Goal: Information Seeking & Learning: Learn about a topic

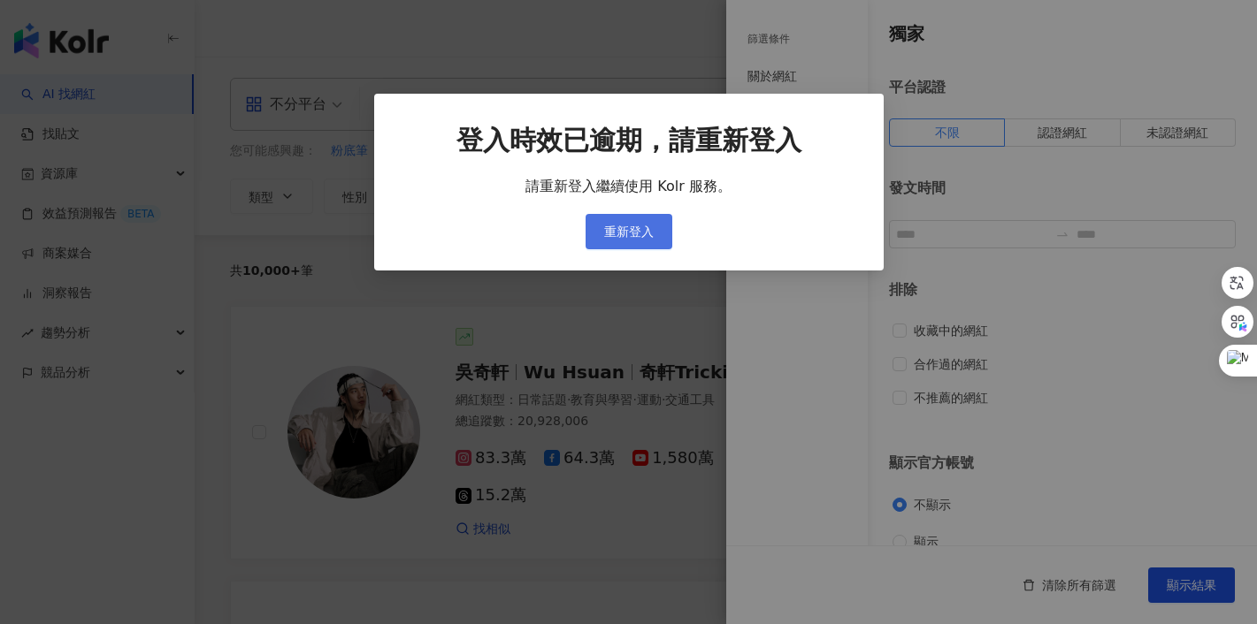
click at [616, 235] on span "重新登入" at bounding box center [629, 232] width 50 height 14
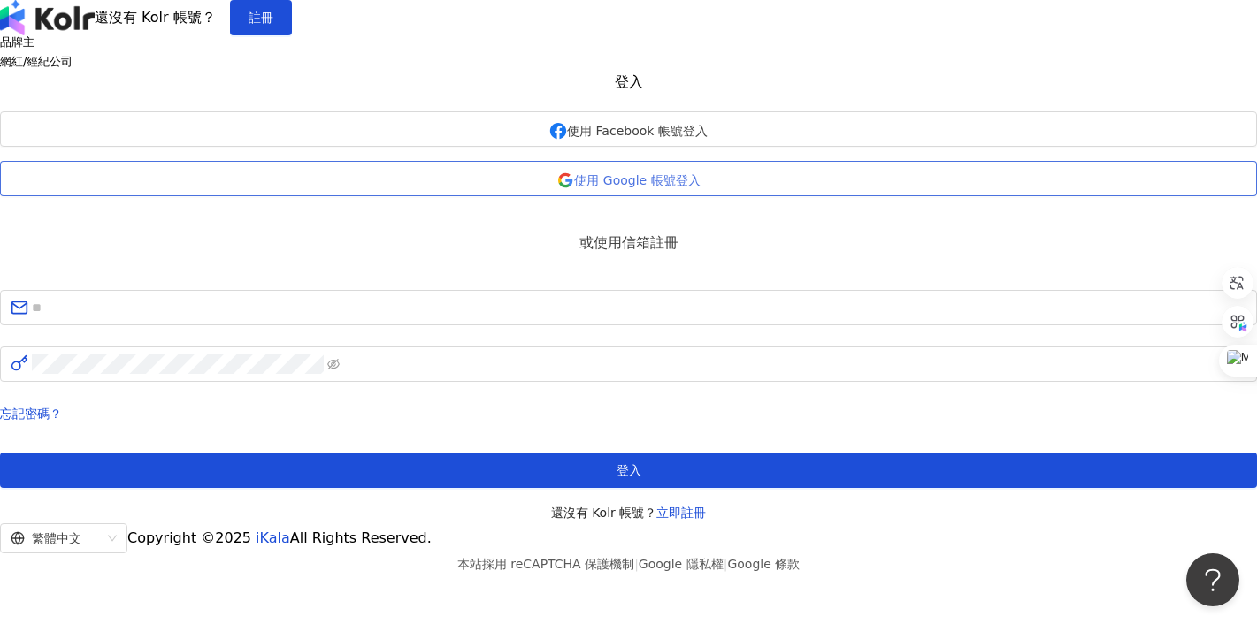
click at [655, 188] on span "使用 Google 帳號登入" at bounding box center [637, 180] width 126 height 14
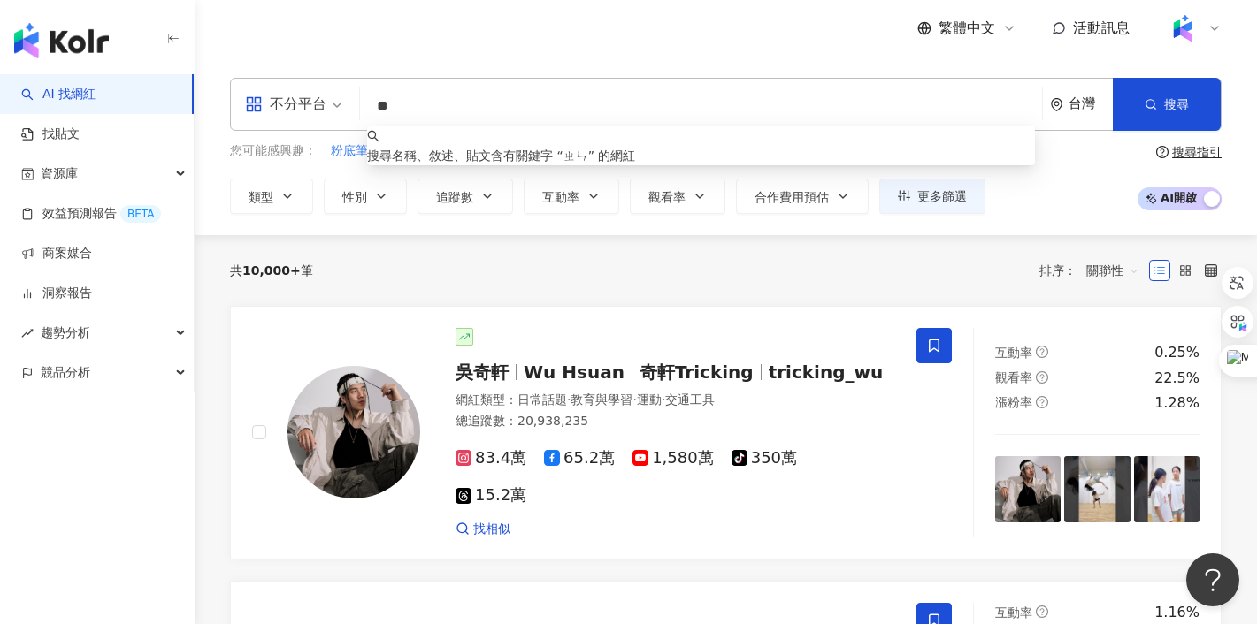
type input "*"
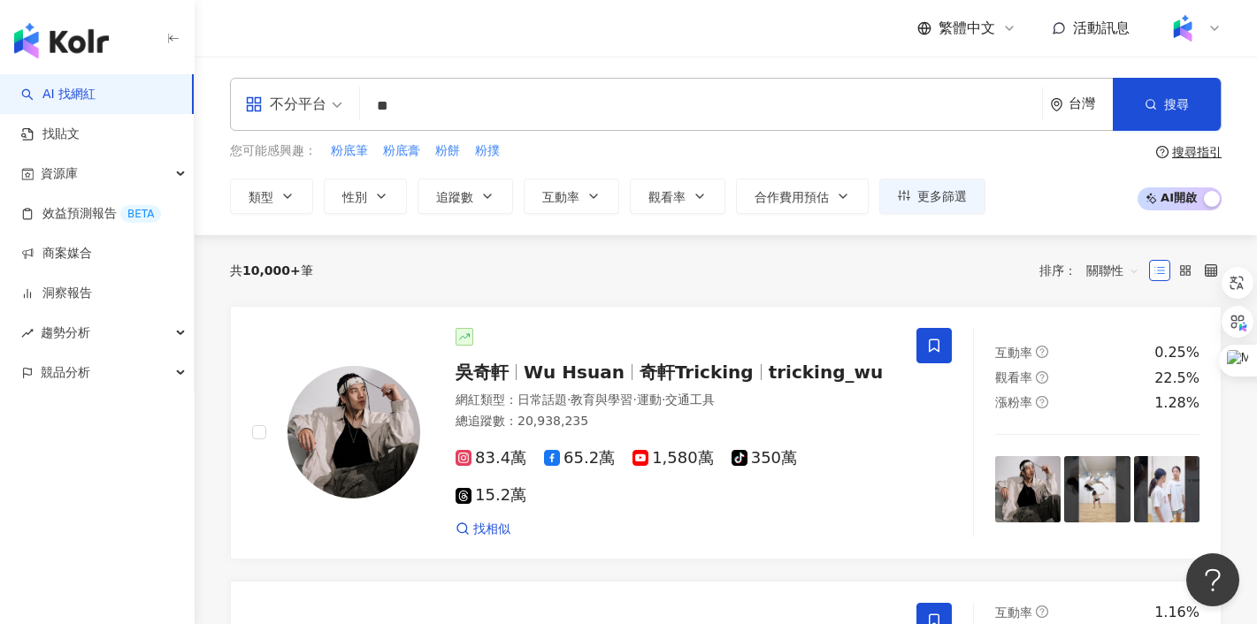
type input "**"
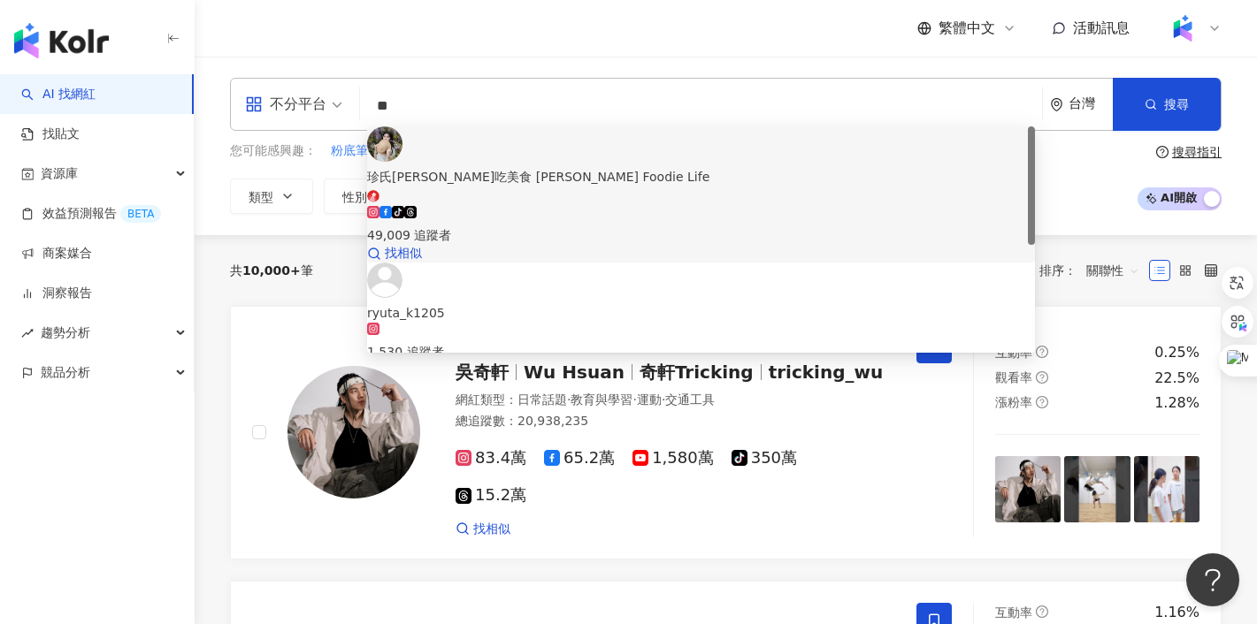
click at [629, 206] on div "tiktok-icon 49,009 追蹤者" at bounding box center [701, 225] width 668 height 39
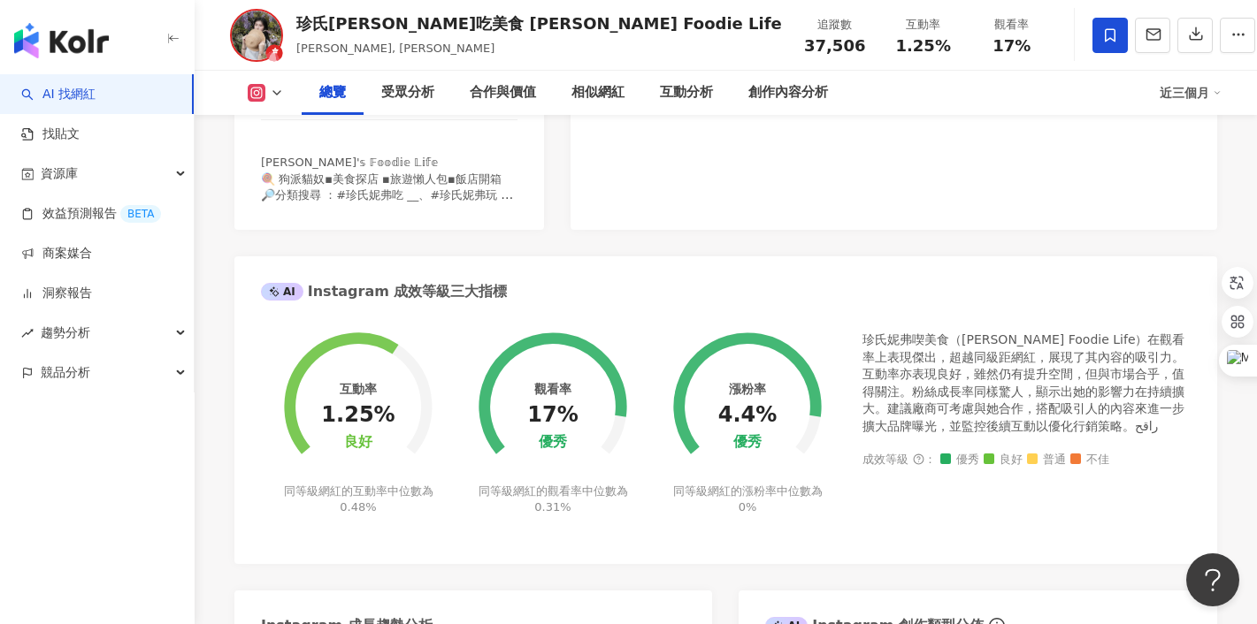
scroll to position [489, 0]
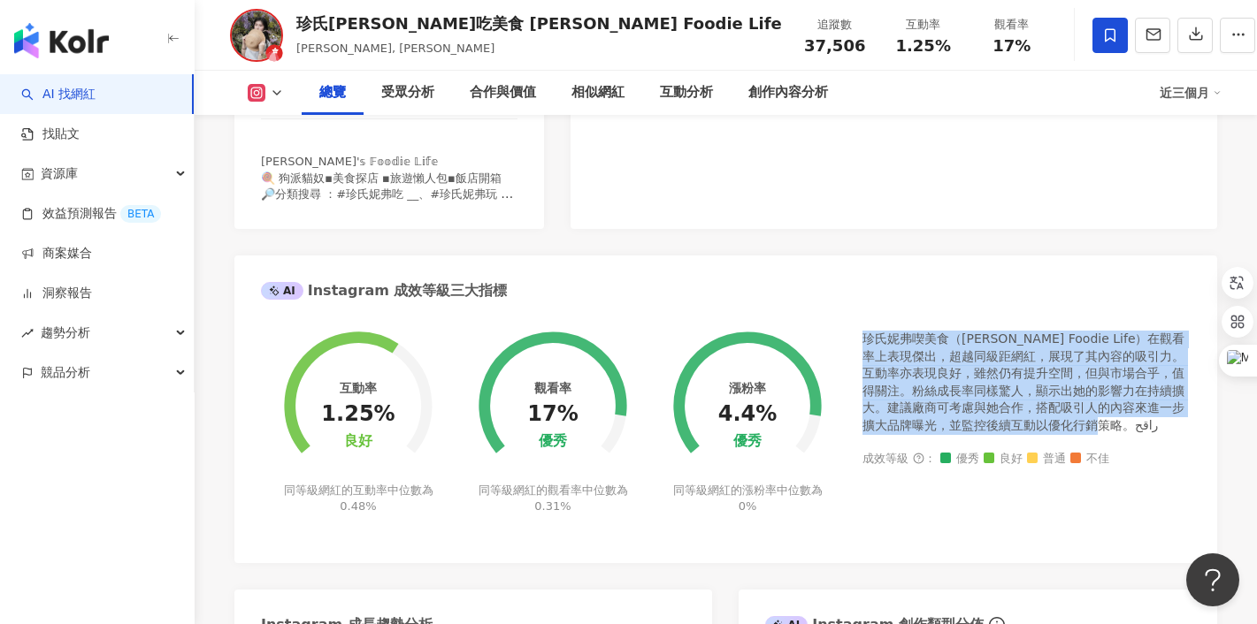
drag, startPoint x: 867, startPoint y: 337, endPoint x: 1084, endPoint y: 428, distance: 235.1
click at [1084, 428] on div "珍氏妮弗喫美食（[PERSON_NAME] Foodie Life）在觀看率上表現傑出，超越同級距網紅，展現了其內容的吸引力。互動率亦表現良好，雖然仍有提升空…" at bounding box center [1026, 383] width 328 height 104
copy div "珍氏妮弗喫美食（[PERSON_NAME] Foodie Life）在觀看率上表現傑出，超越同級距網紅，展現了其內容的吸引力。互動率亦表現良好，雖然仍有提升空…"
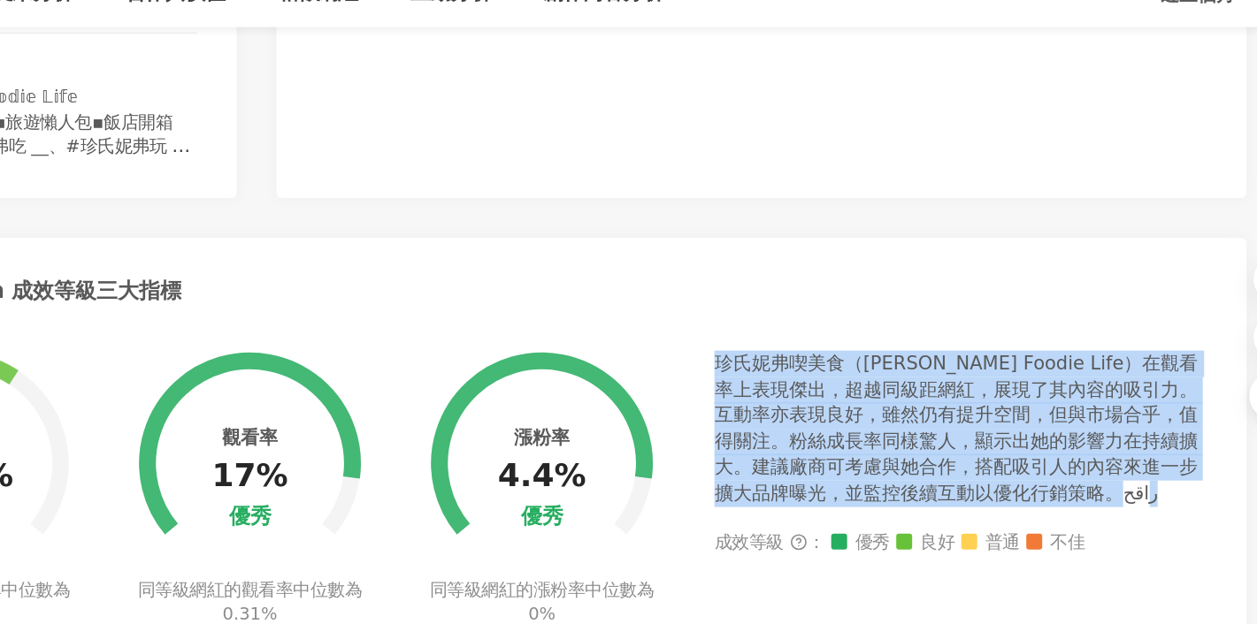
drag, startPoint x: 864, startPoint y: 339, endPoint x: 1121, endPoint y: 428, distance: 271.6
click at [1121, 428] on div "珍氏妮弗喫美食（[PERSON_NAME] Foodie Life）在觀看率上表現傑出，超越同級距網紅，展現了其內容的吸引力。互動率亦表現良好，雖然仍有提升空…" at bounding box center [1026, 383] width 328 height 104
copy div "珍氏妮弗喫美食（[PERSON_NAME] Foodie Life）在觀看率上表現傑出，超越同級距網紅，展現了其內容的吸引力。互動率亦表現良好，雖然仍有提升空…"
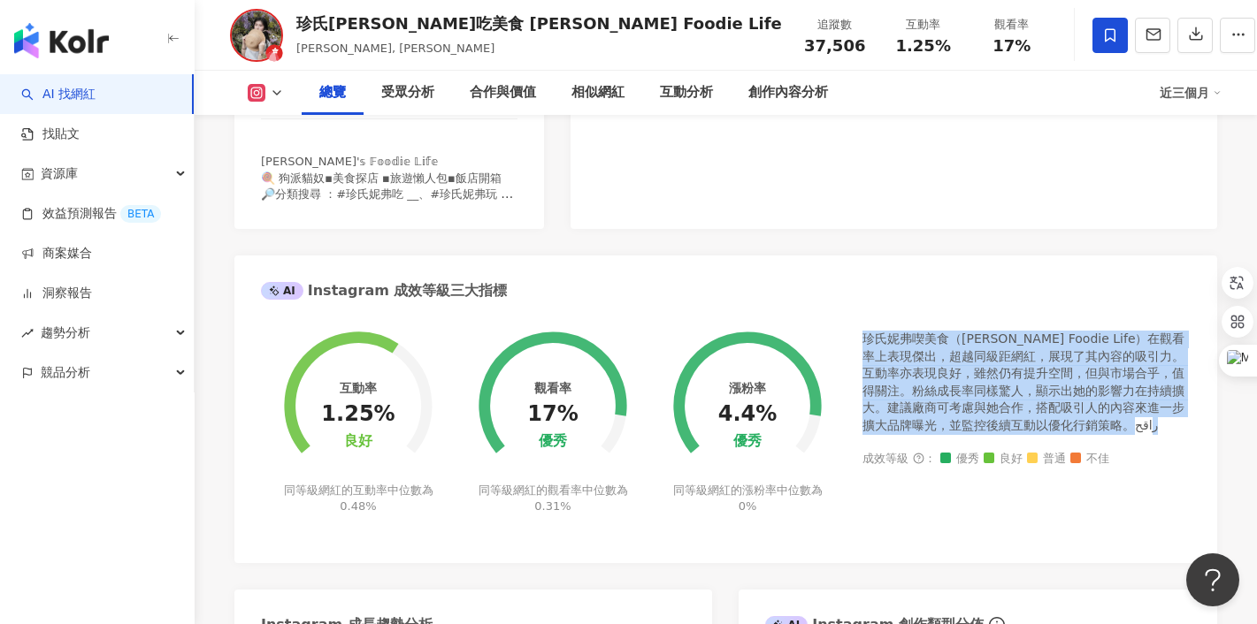
click at [695, 295] on div "AI Instagram 成效等級三大指標" at bounding box center [725, 284] width 983 height 57
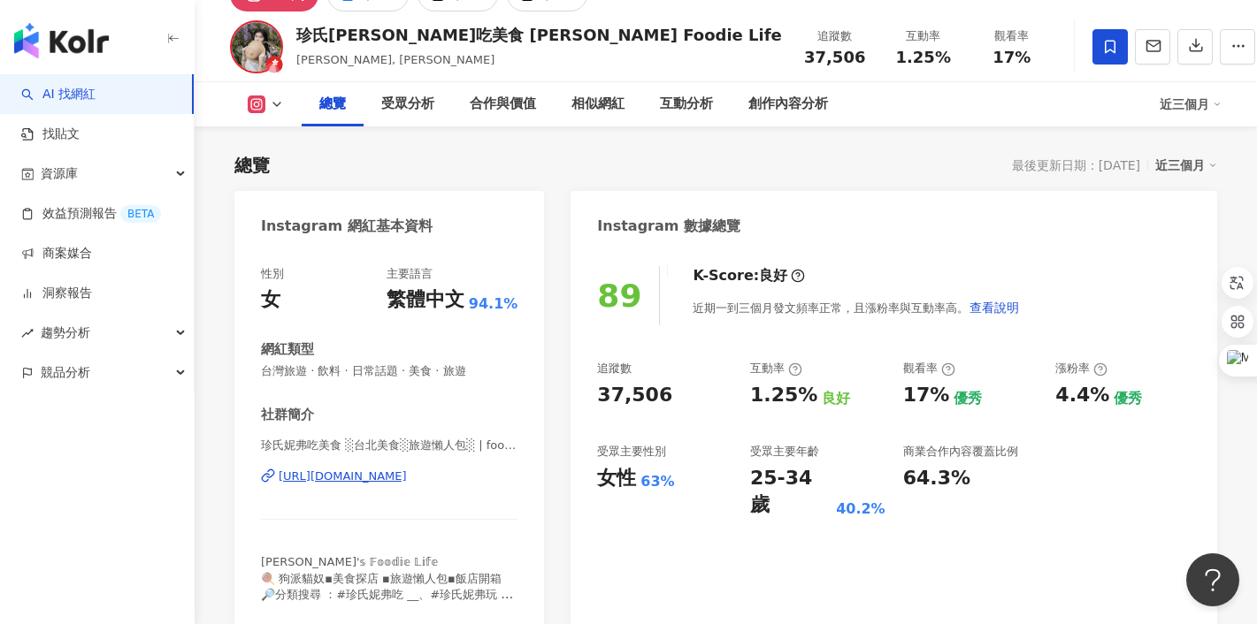
scroll to position [0, 0]
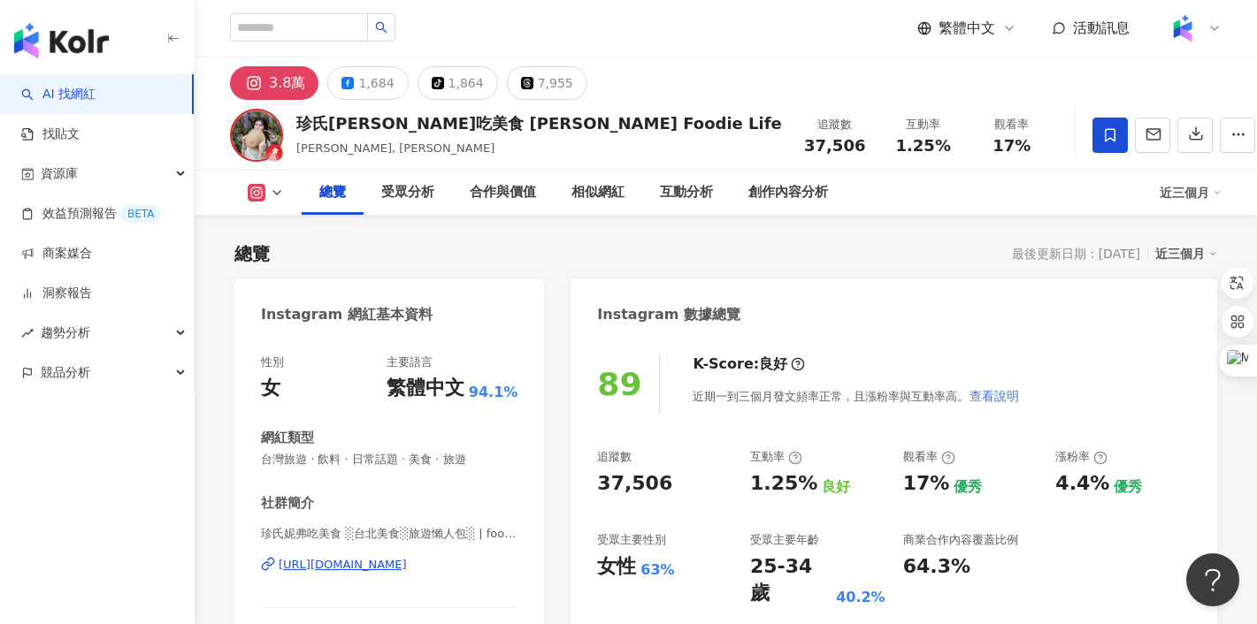
click at [987, 398] on span "查看說明" at bounding box center [994, 396] width 50 height 14
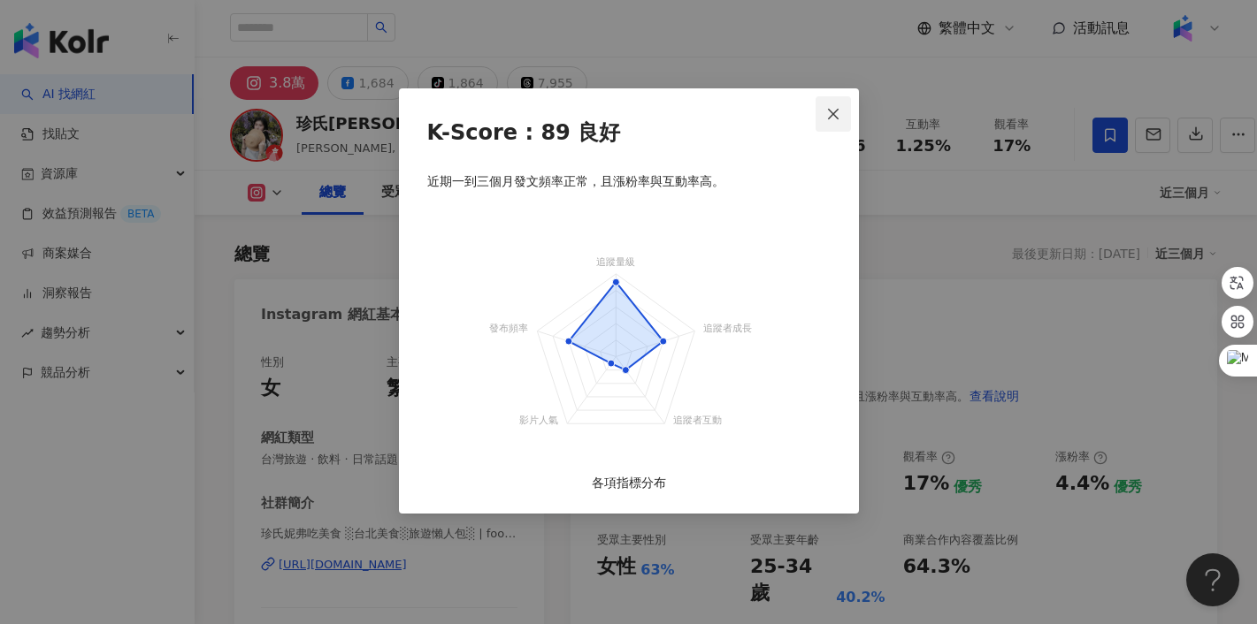
click at [833, 112] on icon "close" at bounding box center [833, 113] width 11 height 11
